Goal: Transaction & Acquisition: Book appointment/travel/reservation

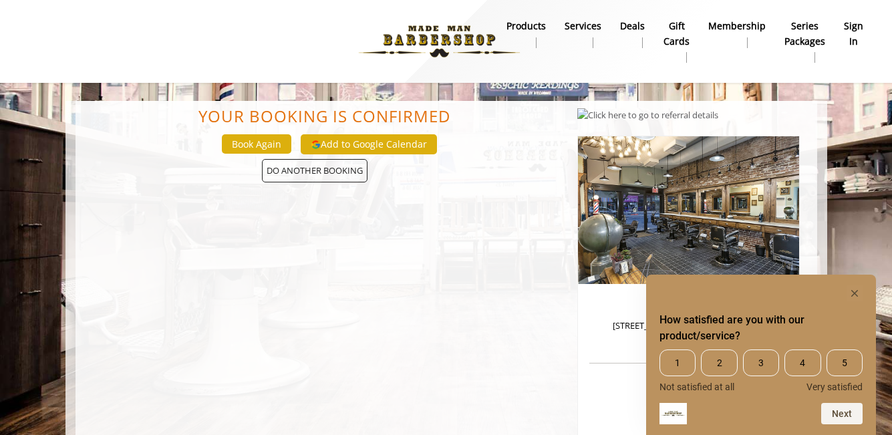
click at [463, 37] on img at bounding box center [440, 42] width 184 height 74
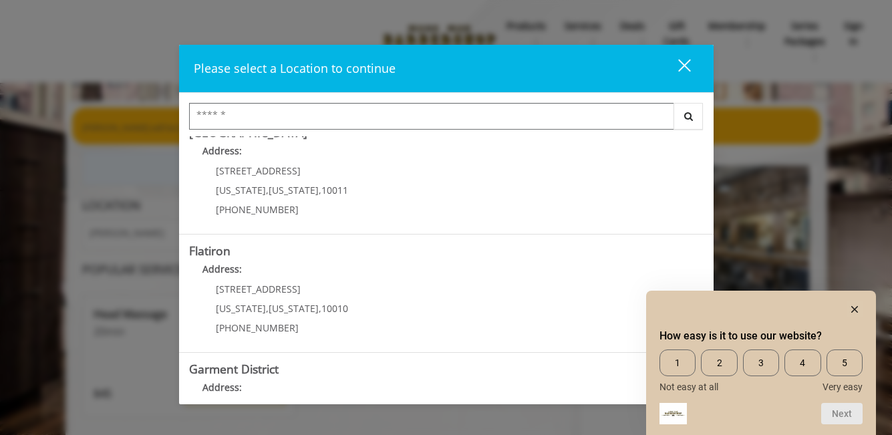
scroll to position [329, 0]
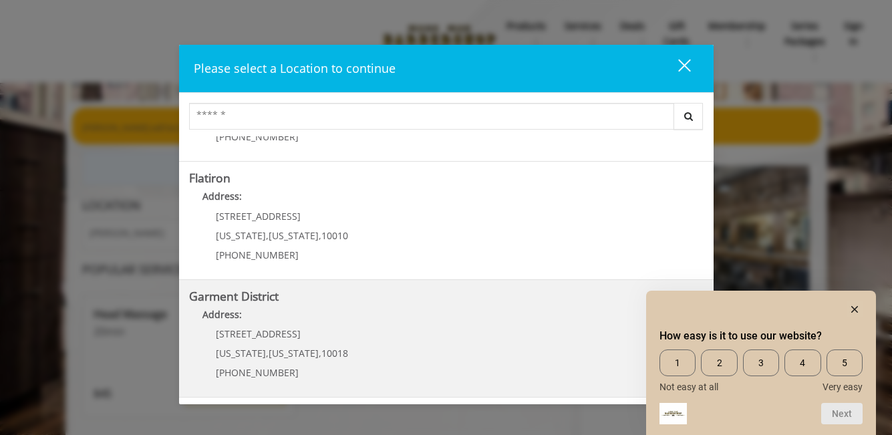
click at [332, 331] on p "1400 Broadway" at bounding box center [282, 334] width 132 height 10
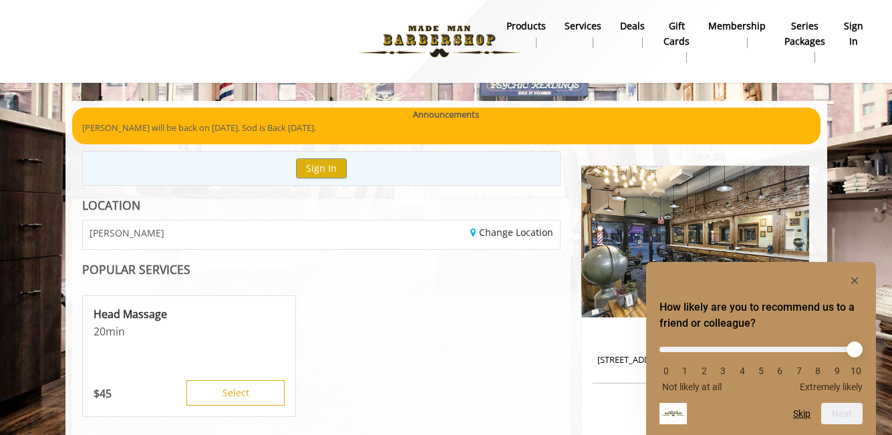
scroll to position [170, 0]
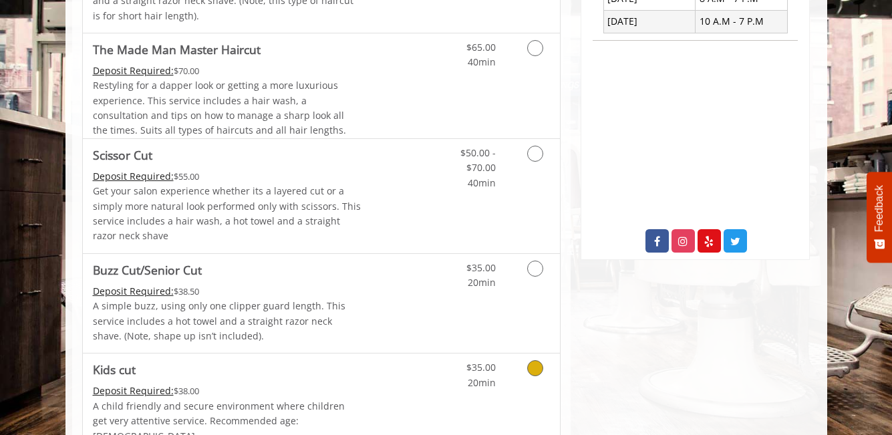
scroll to position [665, 0]
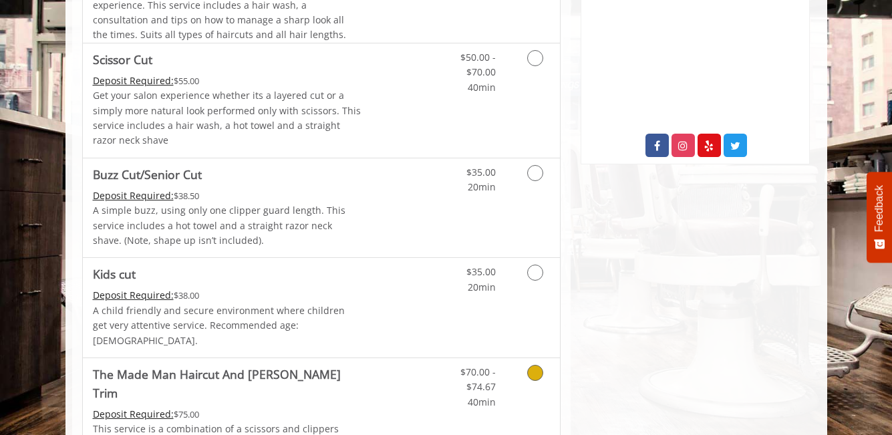
click at [535, 365] on icon "Grooming services" at bounding box center [535, 373] width 16 height 16
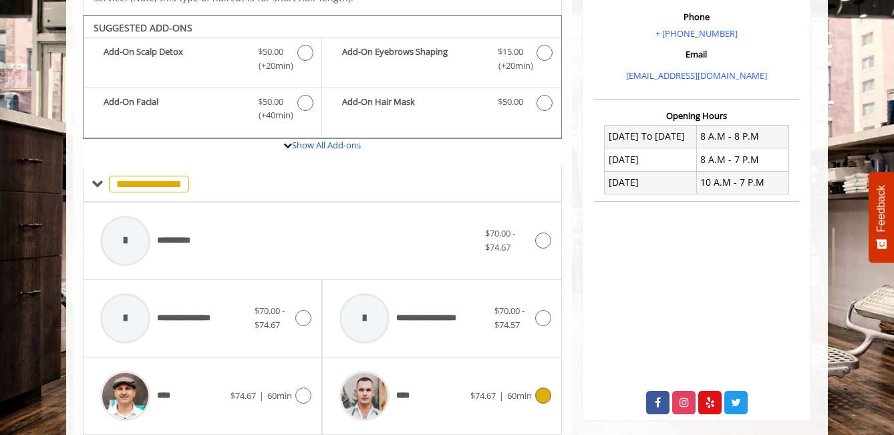
scroll to position [404, 0]
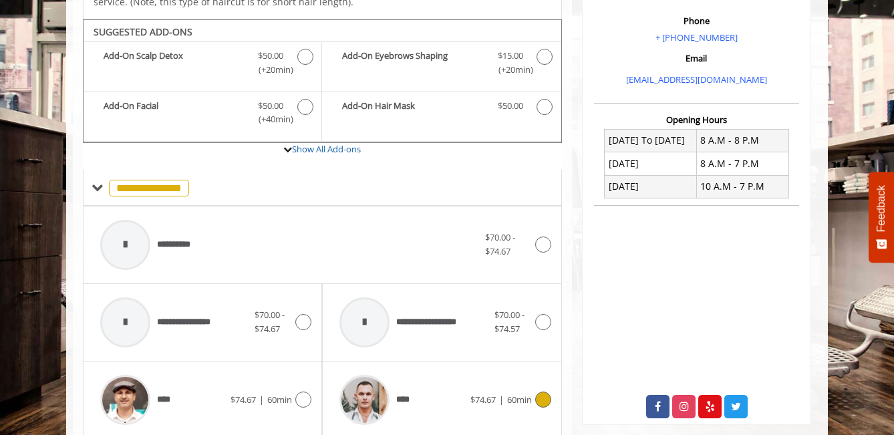
click at [545, 392] on icon at bounding box center [543, 400] width 16 height 16
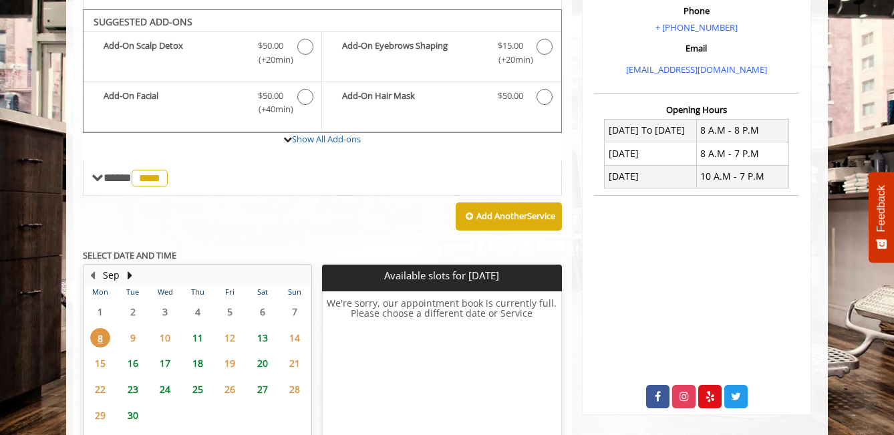
scroll to position [405, 0]
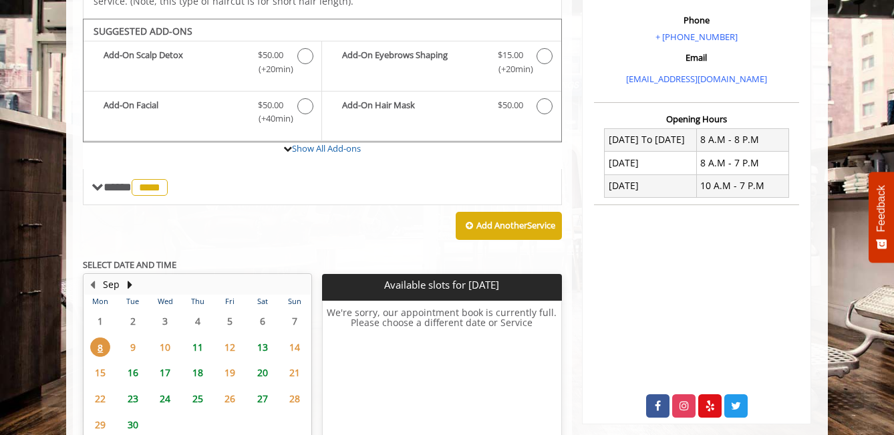
click at [200, 337] on span "11" at bounding box center [198, 346] width 20 height 19
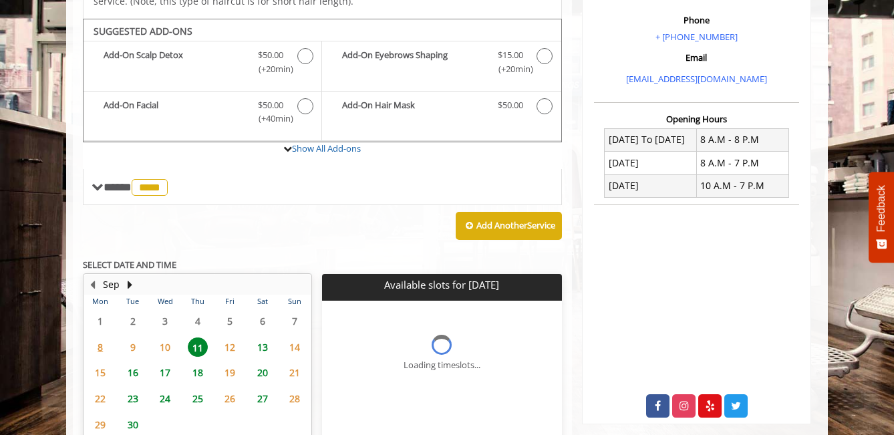
scroll to position [499, 0]
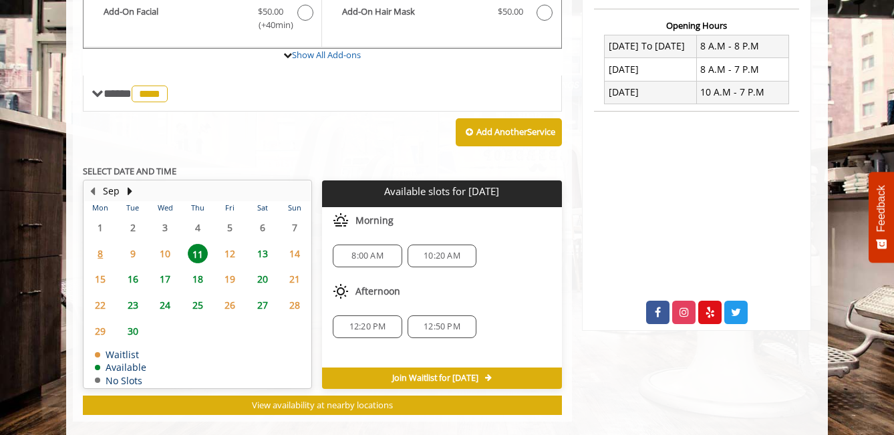
click at [263, 244] on span "13" at bounding box center [263, 253] width 20 height 19
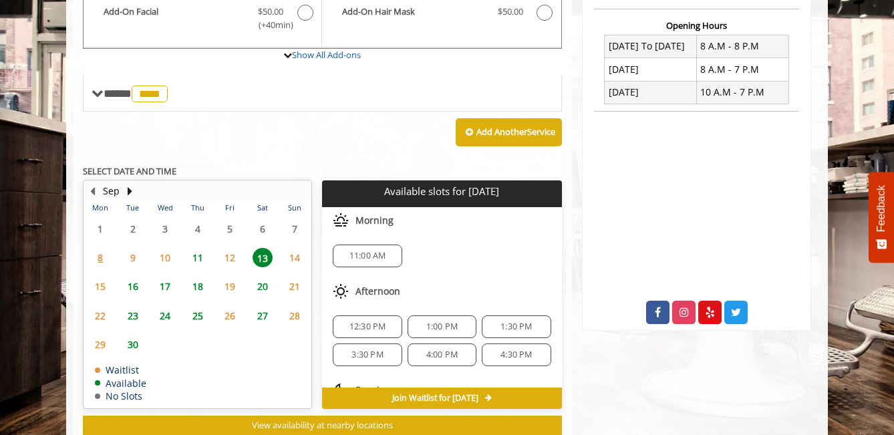
click at [134, 277] on span "16" at bounding box center [133, 286] width 20 height 19
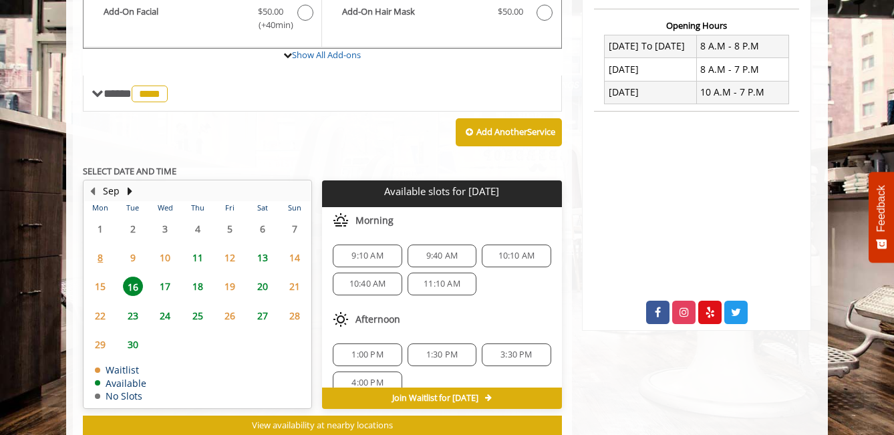
scroll to position [519, 0]
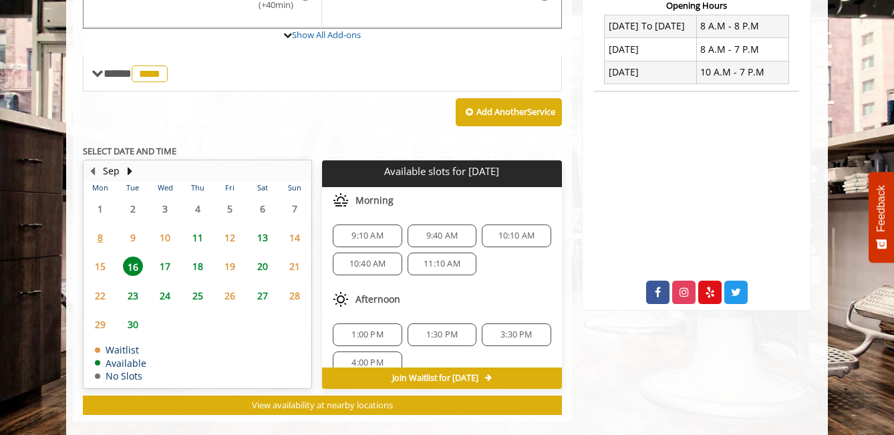
click at [164, 257] on span "17" at bounding box center [165, 266] width 20 height 19
click at [201, 228] on span "11" at bounding box center [198, 237] width 20 height 19
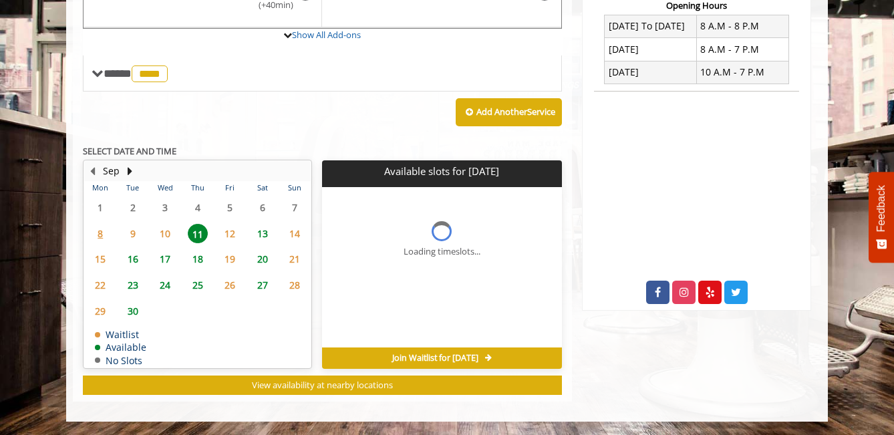
scroll to position [499, 0]
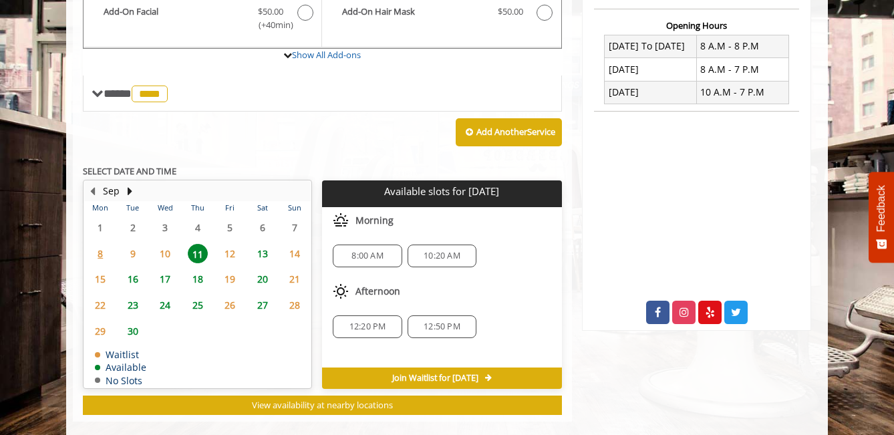
click at [382, 251] on span "8:00 AM" at bounding box center [367, 256] width 31 height 11
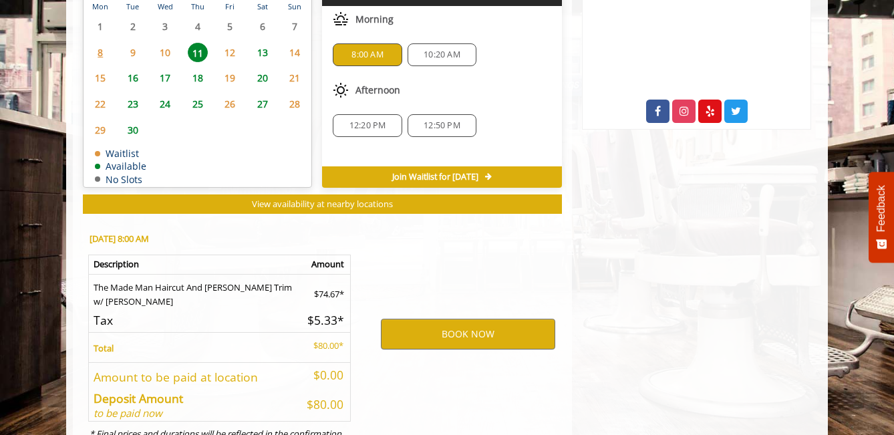
scroll to position [740, 0]
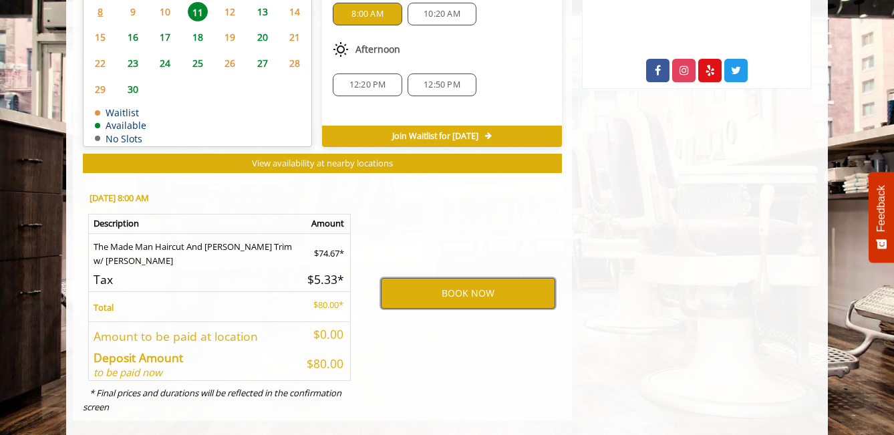
click at [410, 279] on button "BOOK NOW" at bounding box center [468, 293] width 174 height 31
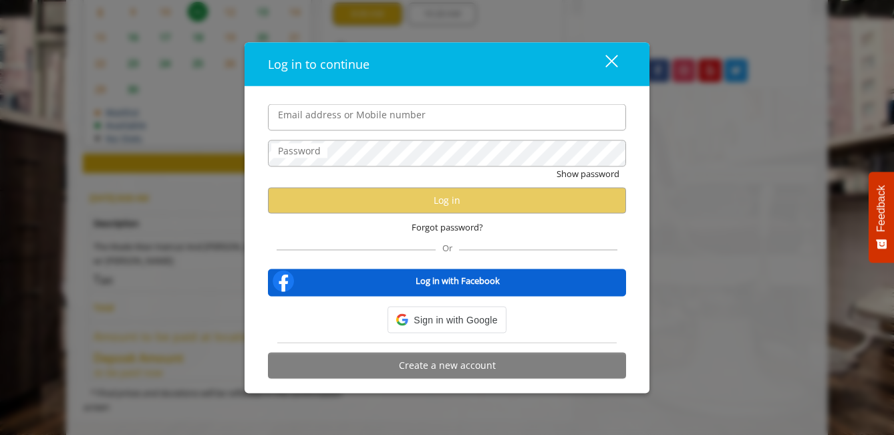
type input "**********"
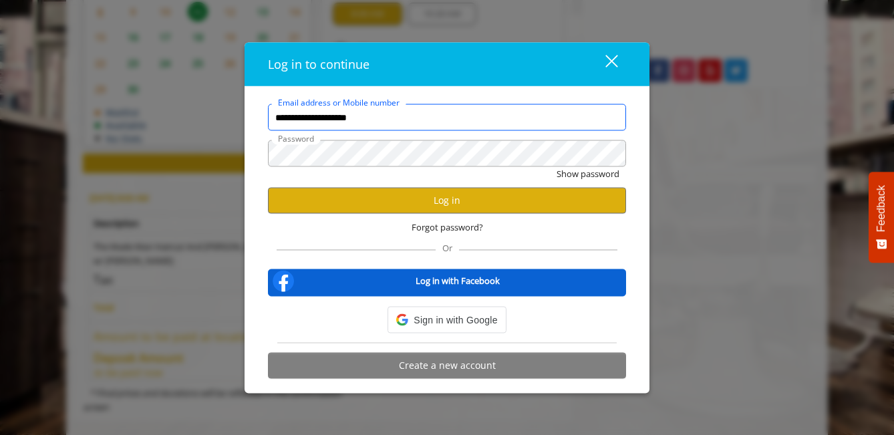
scroll to position [0, 0]
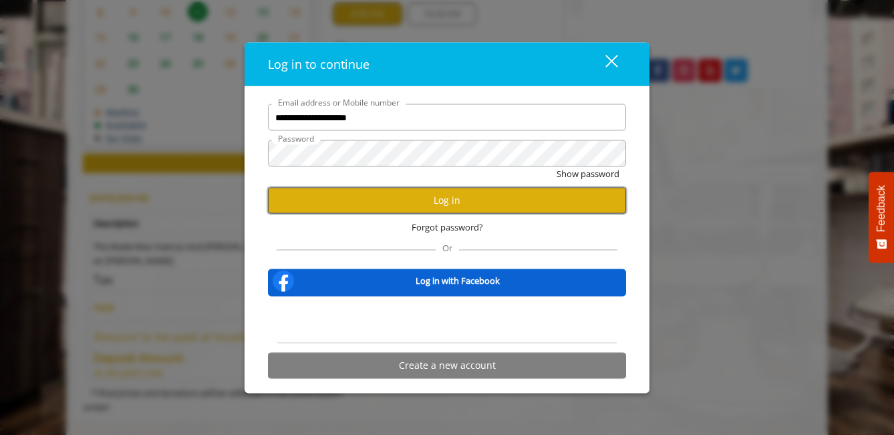
click at [412, 206] on button "Log in" at bounding box center [447, 200] width 358 height 26
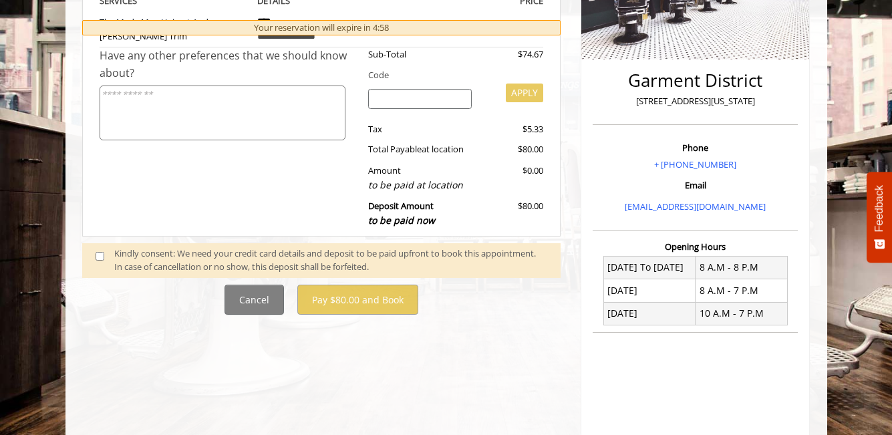
scroll to position [307, 0]
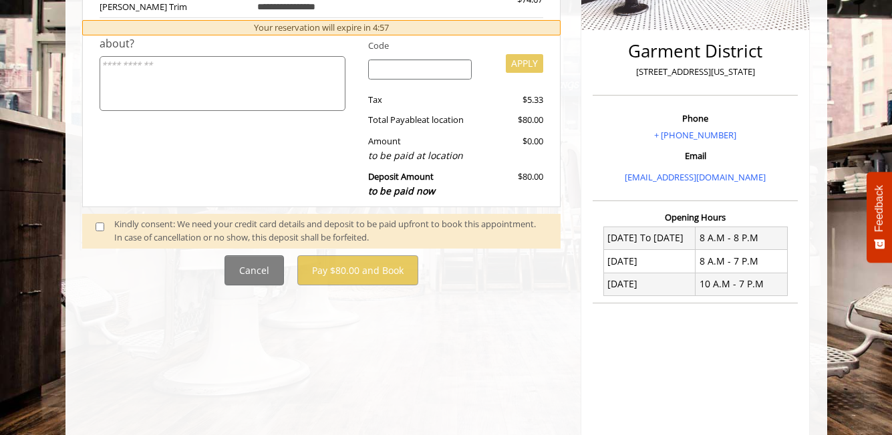
click at [327, 232] on div "Kindly consent: We need your credit card details and deposit to be paid upfront…" at bounding box center [330, 231] width 433 height 28
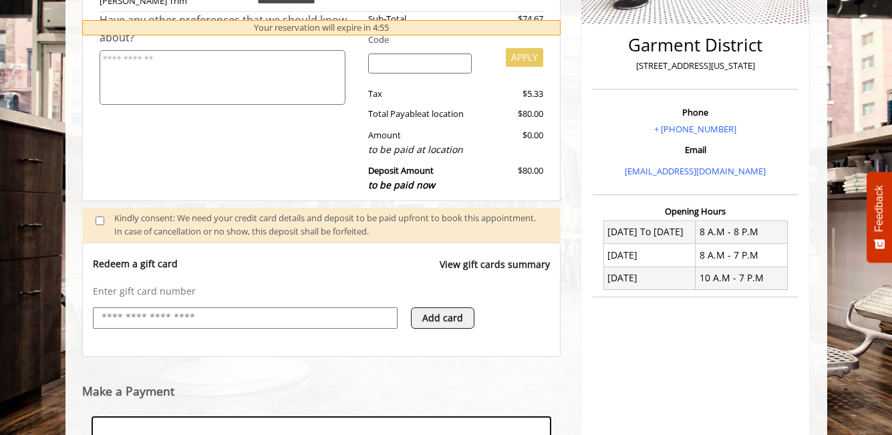
scroll to position [517, 0]
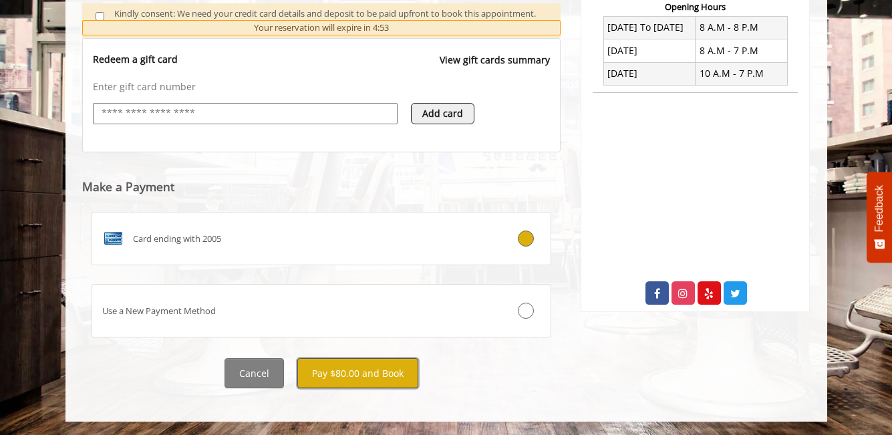
click at [355, 368] on button "Pay $80.00 and Book" at bounding box center [357, 373] width 121 height 30
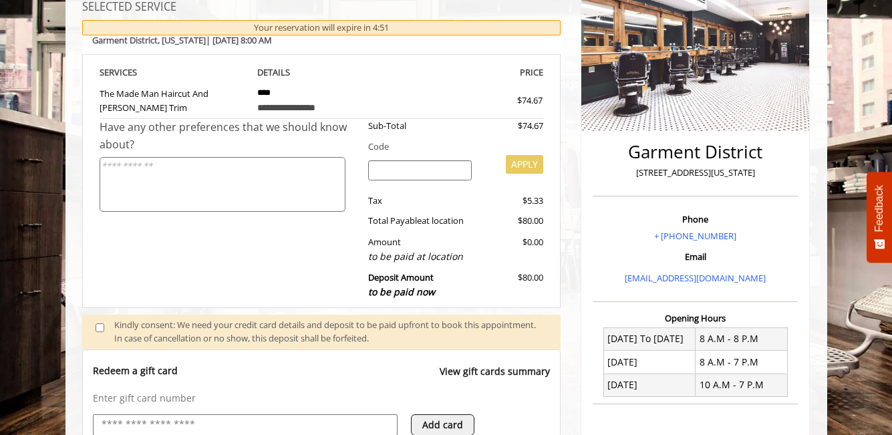
scroll to position [0, 0]
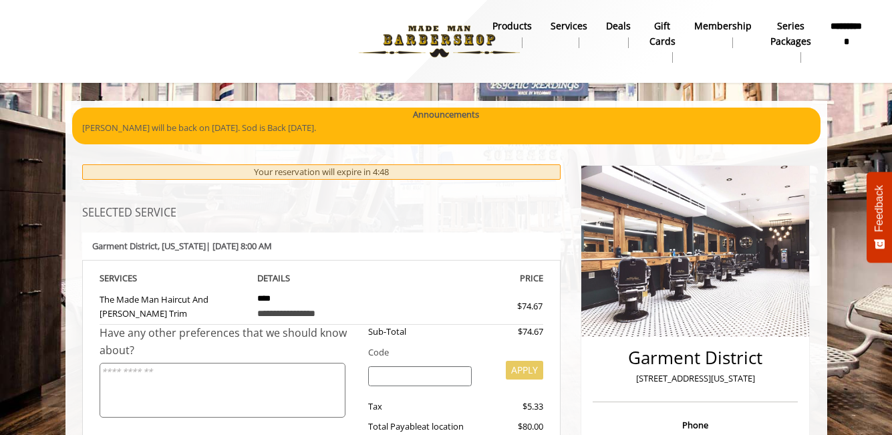
click at [844, 27] on b "**********" at bounding box center [846, 34] width 33 height 30
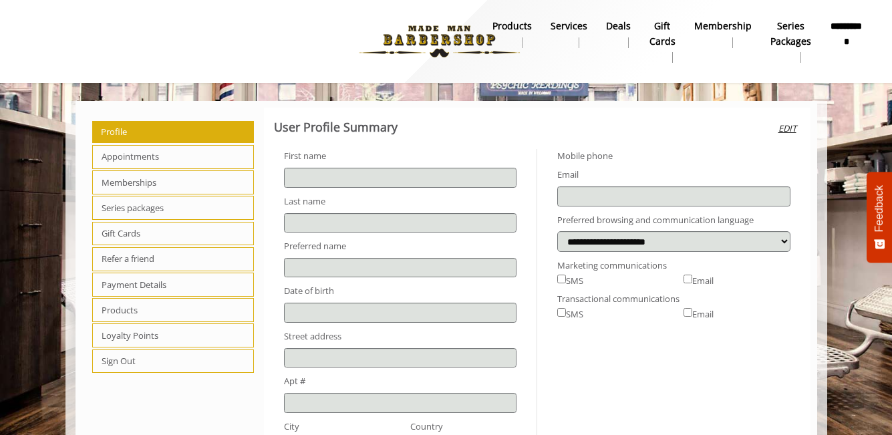
type input "******"
type input "****"
select select "***"
type input "**********"
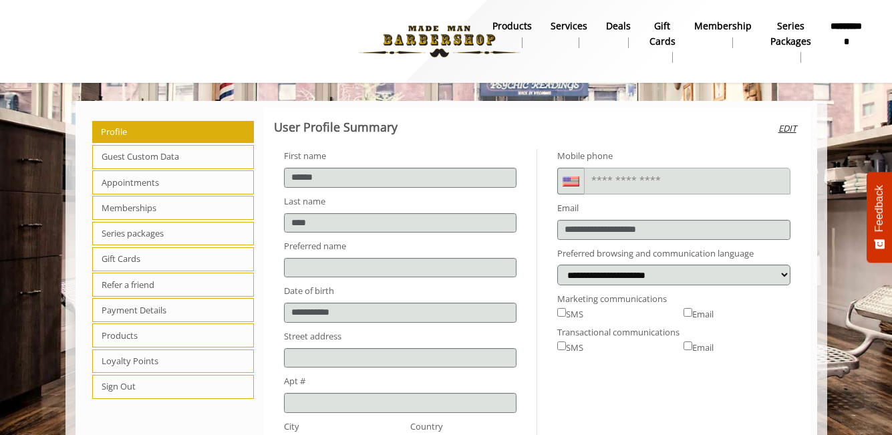
click at [209, 358] on span "Loyalty Points" at bounding box center [173, 362] width 162 height 24
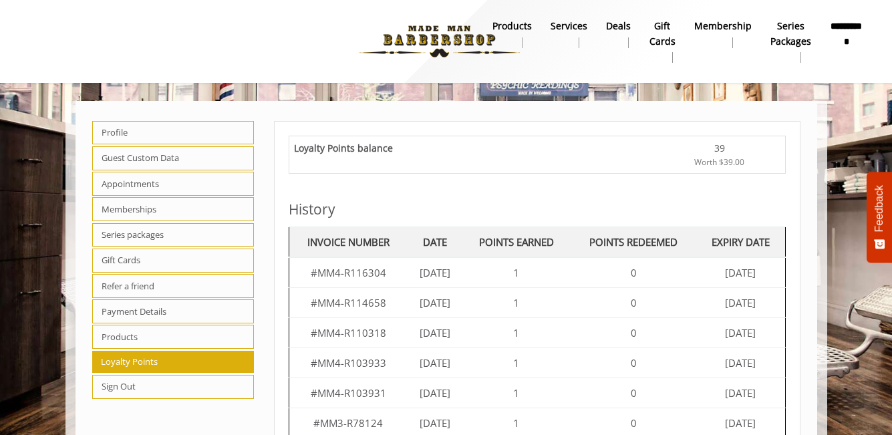
click at [209, 340] on span "Products" at bounding box center [173, 337] width 162 height 24
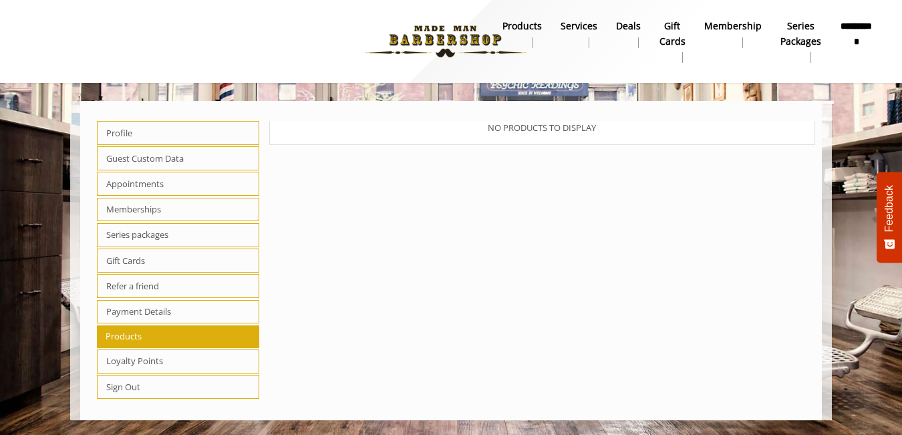
click at [208, 313] on span "Payment Details" at bounding box center [178, 312] width 162 height 24
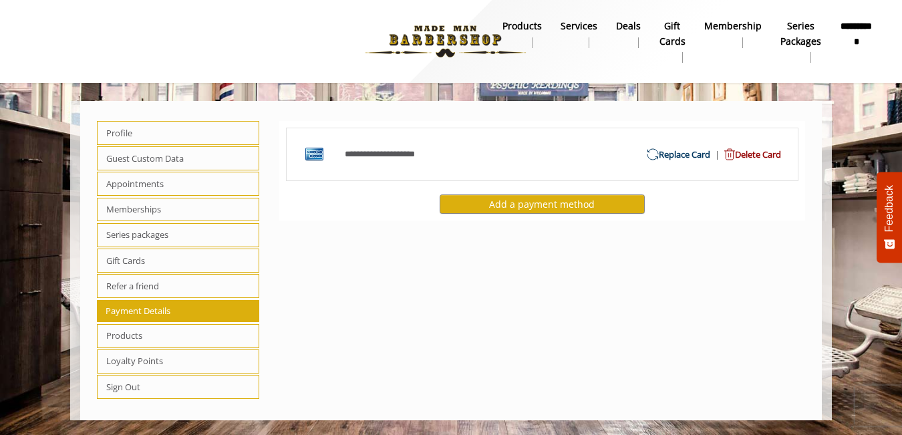
click at [203, 279] on span "Refer a friend" at bounding box center [178, 286] width 162 height 24
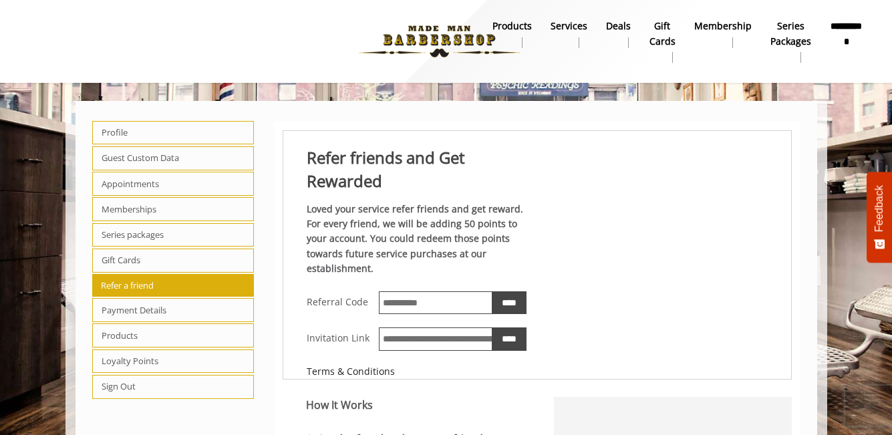
click at [201, 257] on span "Gift Cards" at bounding box center [173, 261] width 162 height 24
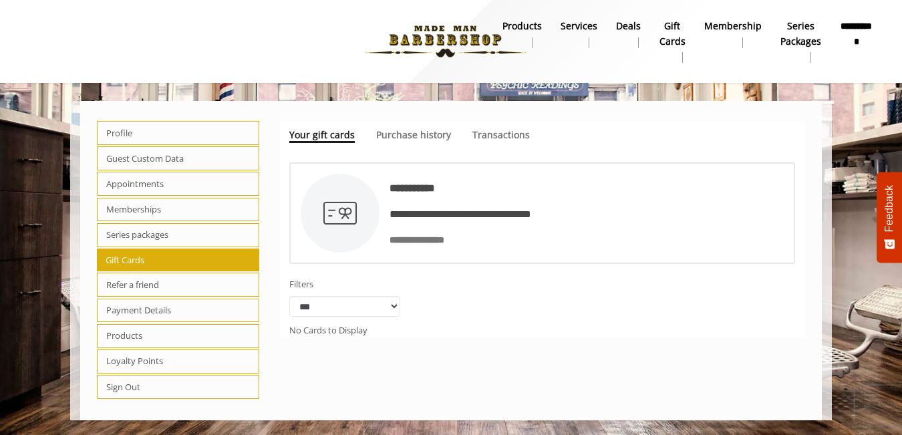
click at [198, 232] on span "Series packages" at bounding box center [178, 235] width 162 height 24
select select "*"
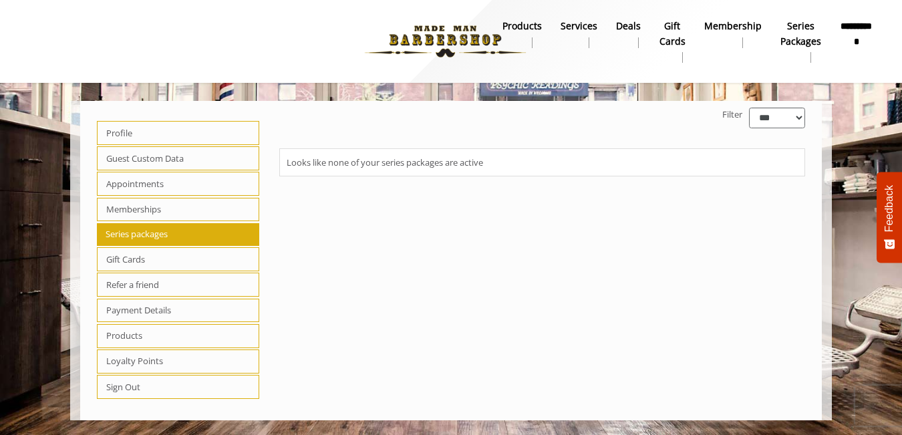
click at [188, 207] on span "Memberships" at bounding box center [178, 210] width 162 height 24
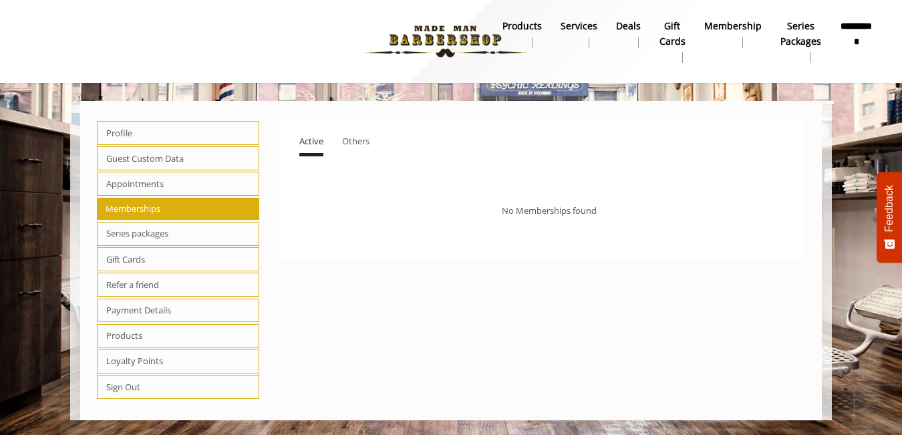
click at [185, 183] on span "Appointments" at bounding box center [178, 184] width 162 height 24
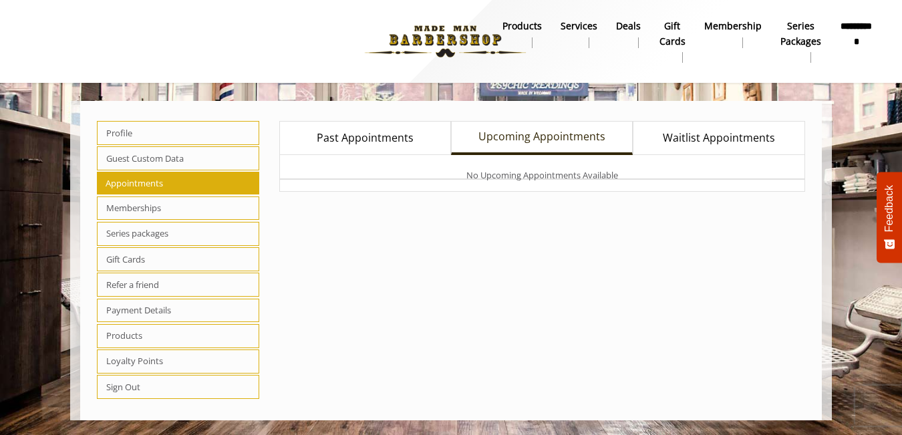
click at [184, 160] on span "Guest Custom Data" at bounding box center [178, 158] width 162 height 24
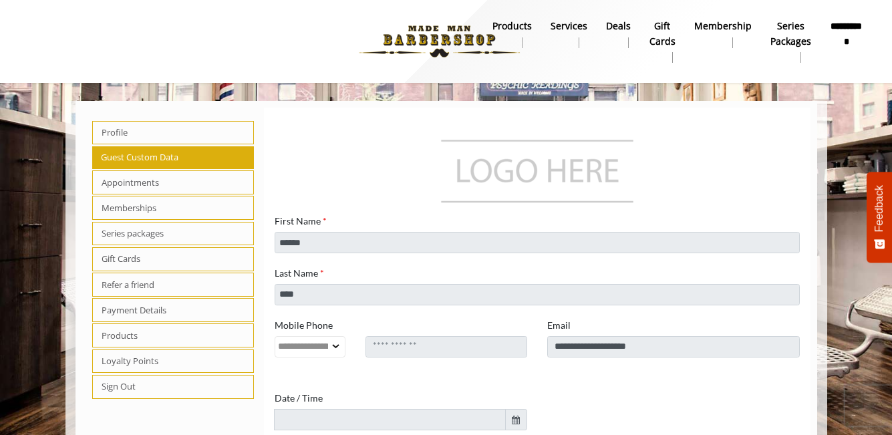
click at [179, 134] on span "Profile" at bounding box center [173, 133] width 162 height 24
select select "***"
